Goal: Transaction & Acquisition: Purchase product/service

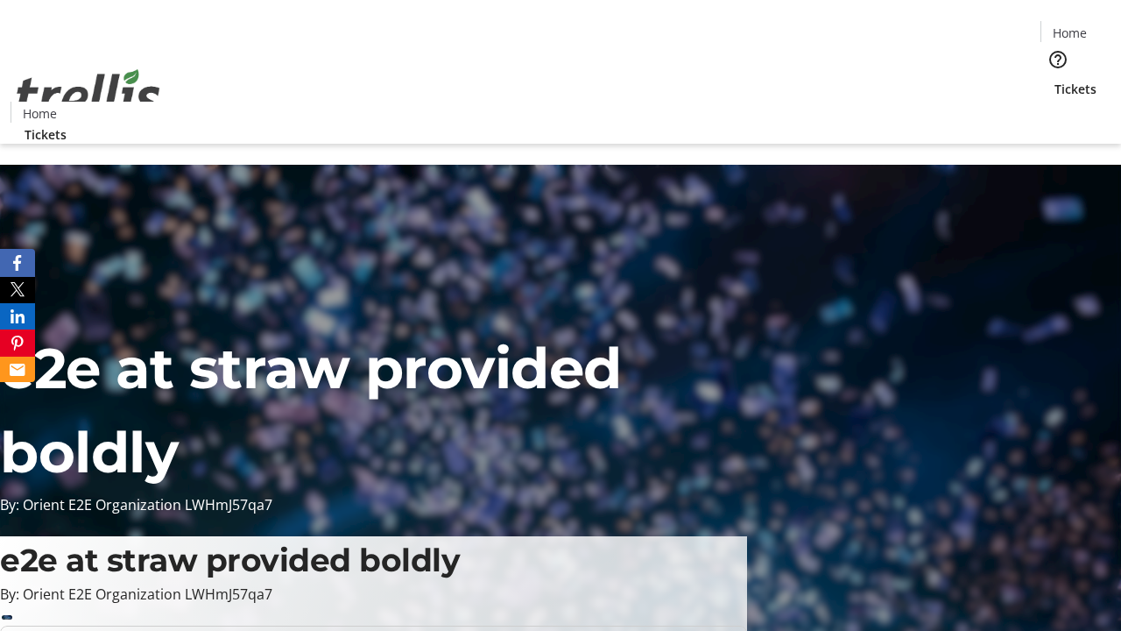
click at [1055, 80] on span "Tickets" at bounding box center [1076, 89] width 42 height 18
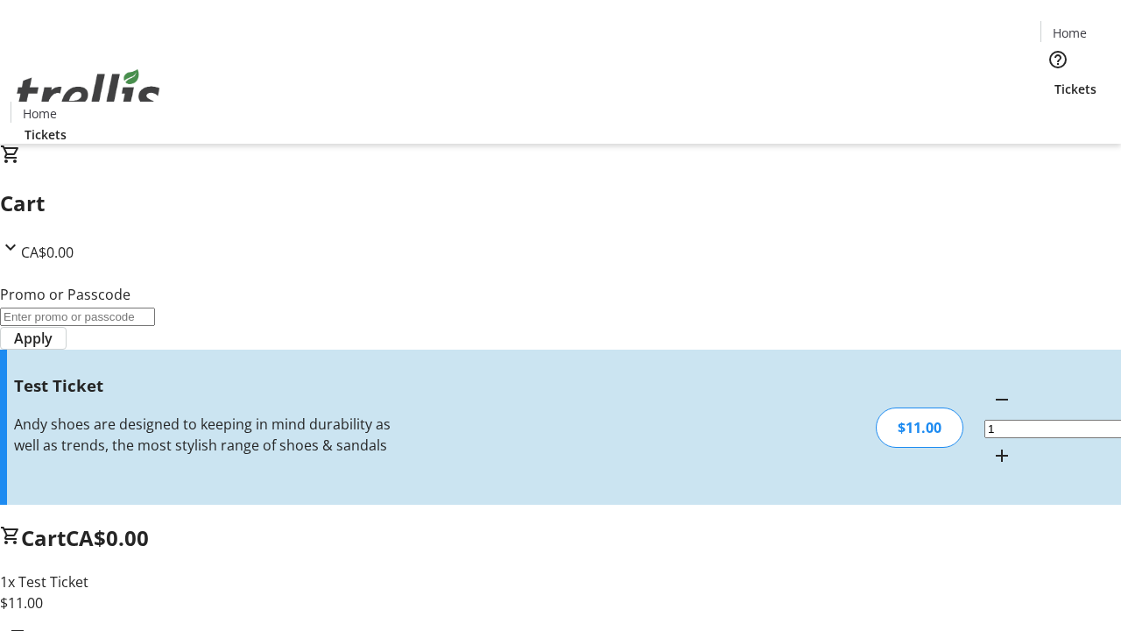
type input "UNLOCK"
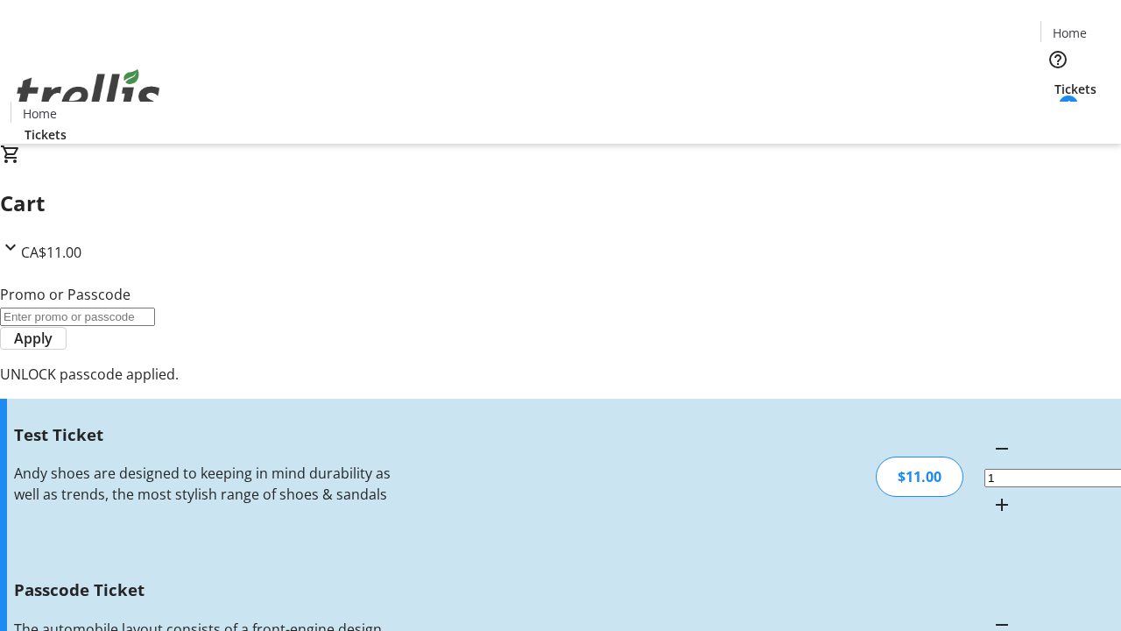
type input "5"
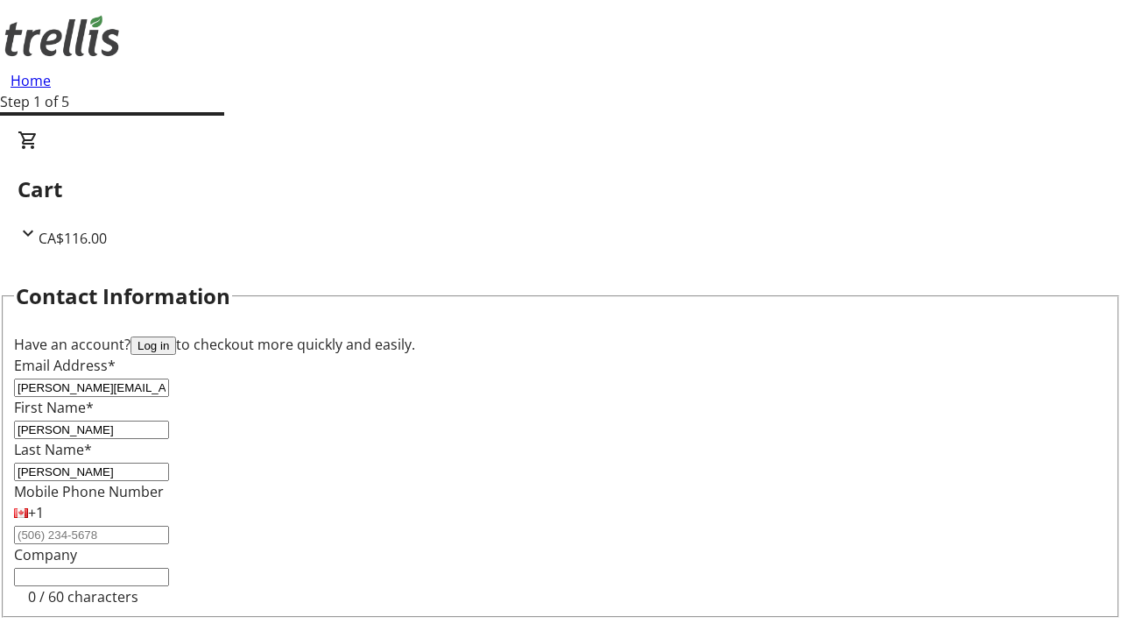
type input "[PERSON_NAME]"
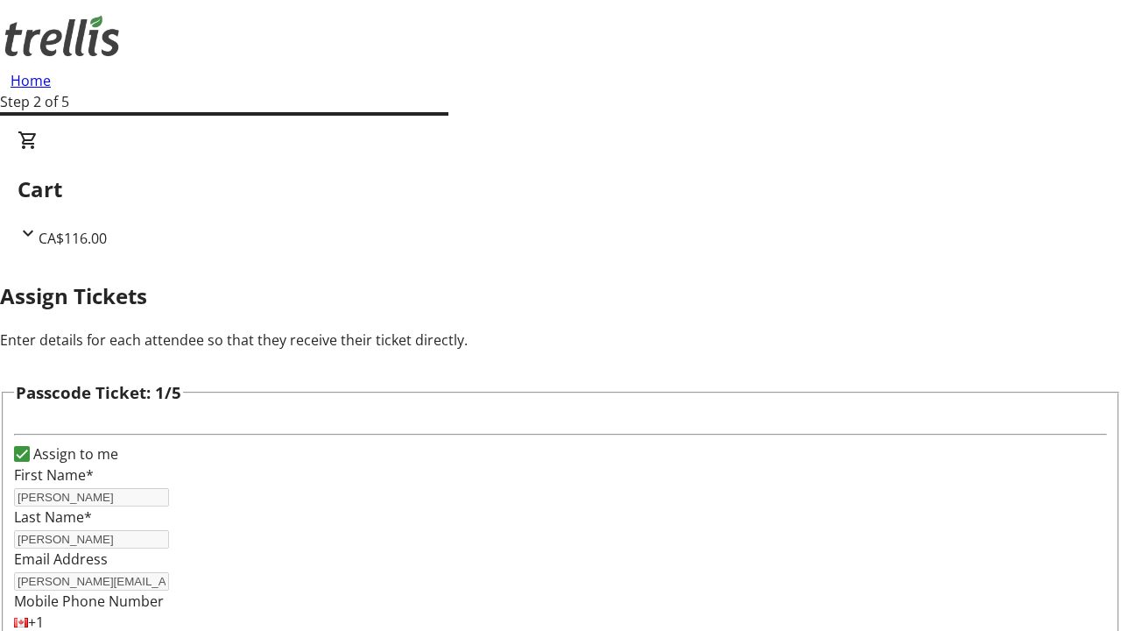
type input "[PERSON_NAME]"
type input "Brown"
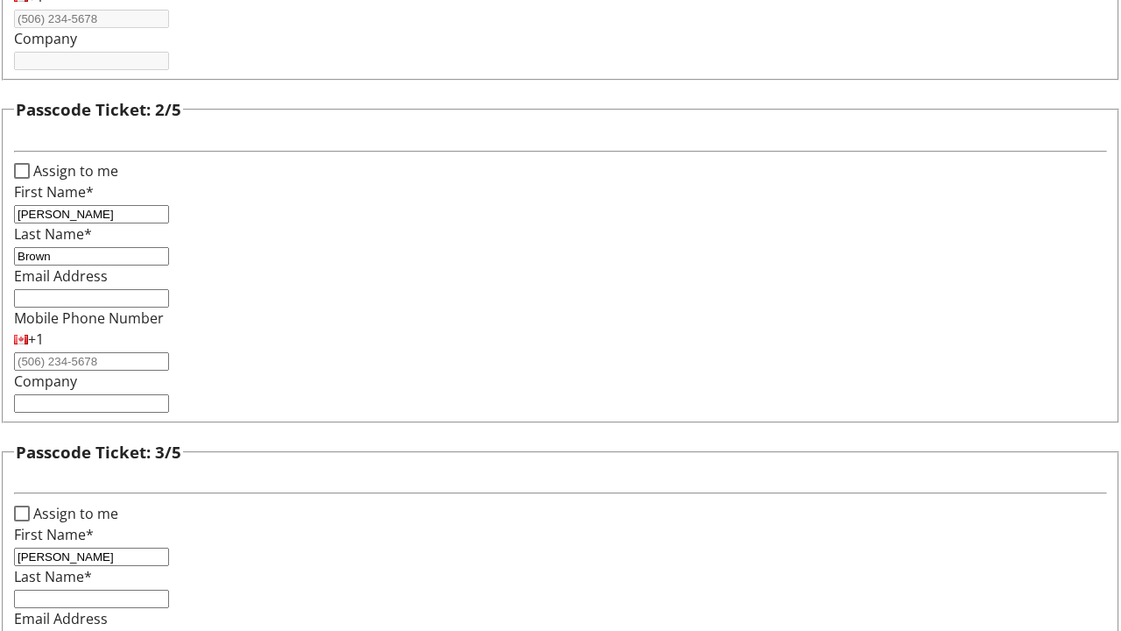
type input "[PERSON_NAME]"
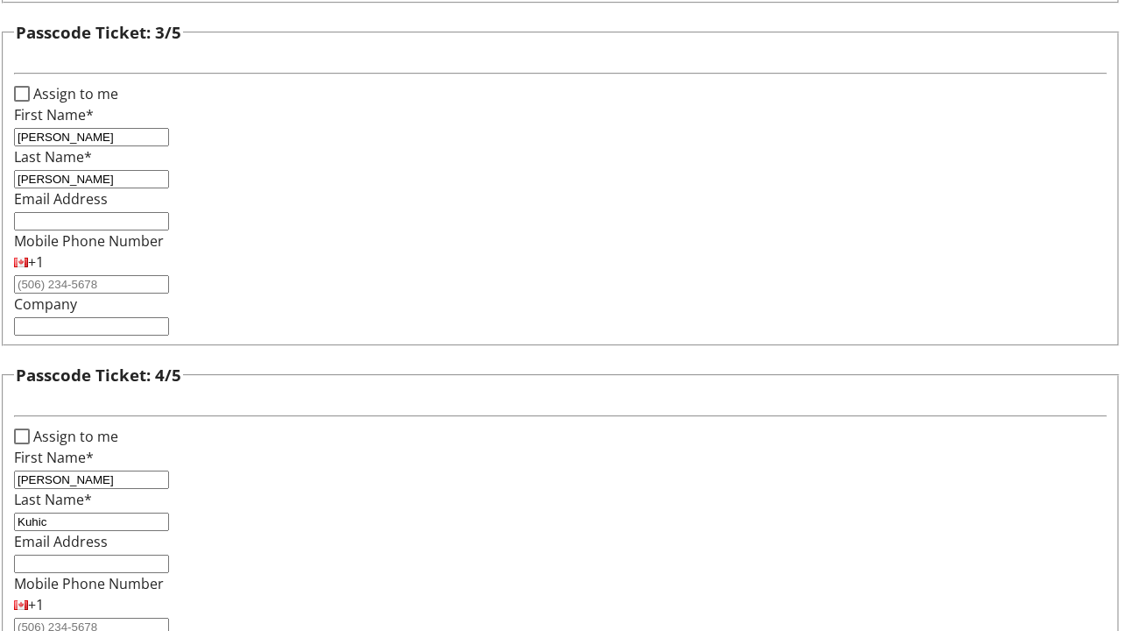
type input "Kuhic"
checkbox input "true"
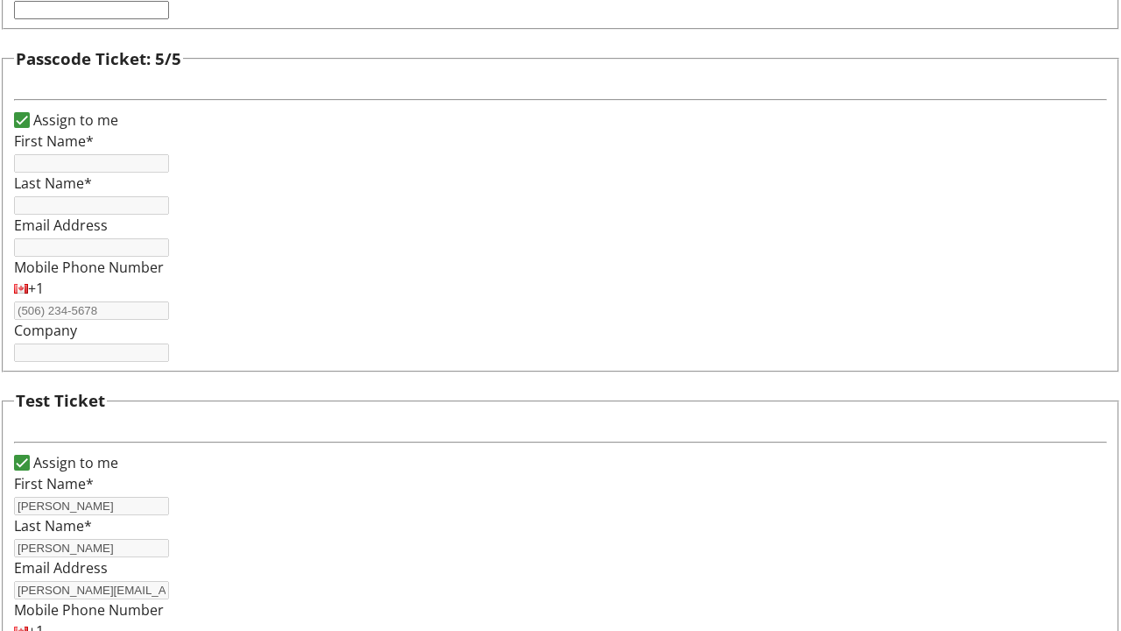
type input "[PERSON_NAME]"
type input "[PERSON_NAME][EMAIL_ADDRESS][PERSON_NAME][DOMAIN_NAME]"
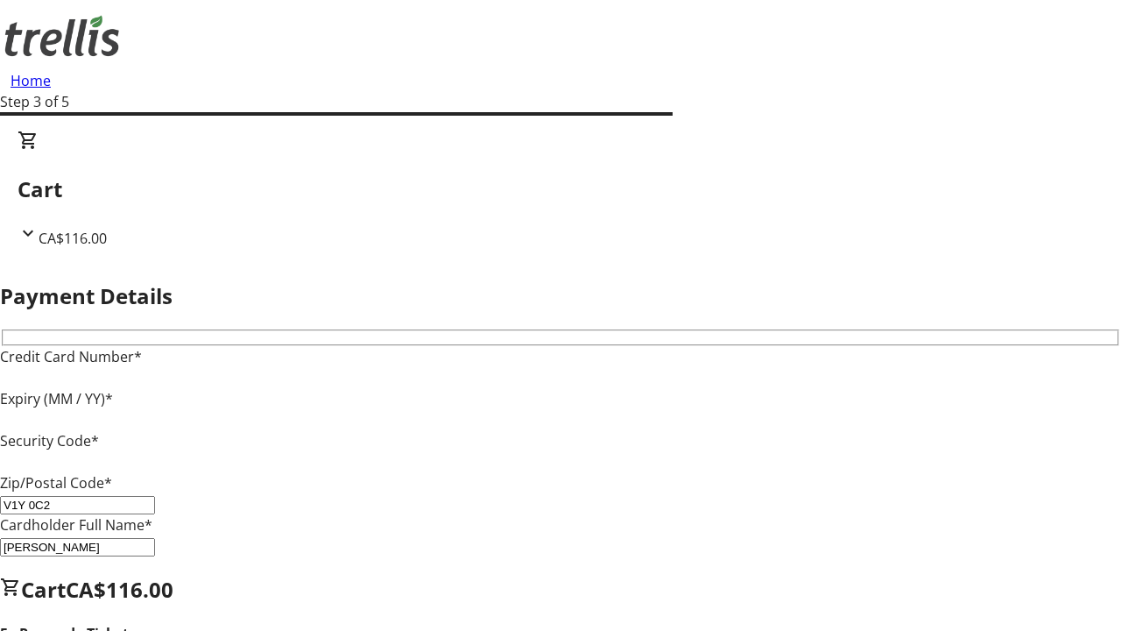
type input "V1Y 0C2"
